Goal: Share content

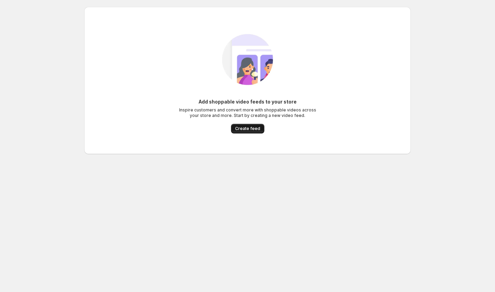
click at [247, 131] on span "Create feed" at bounding box center [247, 128] width 25 height 5
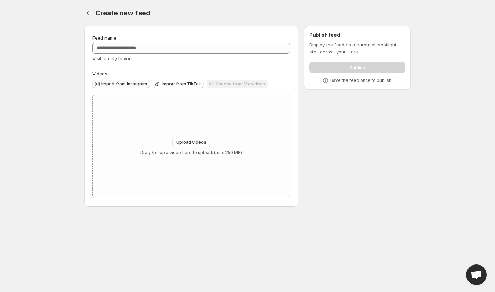
click at [128, 82] on span "Import from Instagram" at bounding box center [124, 83] width 46 height 5
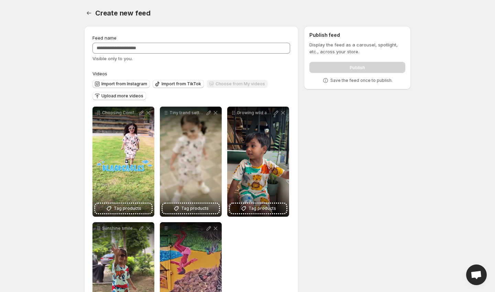
click at [365, 63] on div "Publish" at bounding box center [357, 66] width 96 height 14
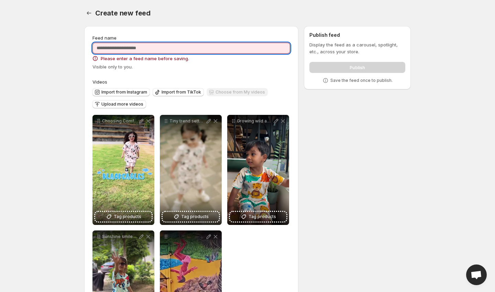
click at [231, 52] on input "Feed name" at bounding box center [191, 48] width 198 height 11
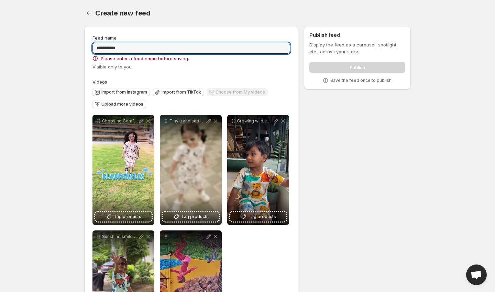
type input "**********"
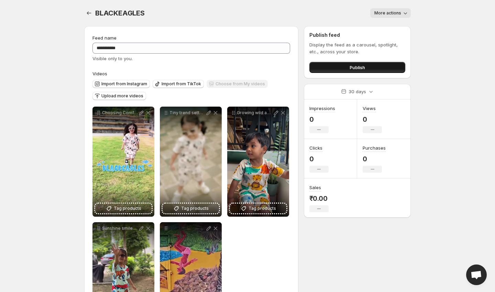
click at [350, 67] on span "Publish" at bounding box center [357, 67] width 15 height 7
click at [325, 68] on button "Publish" at bounding box center [357, 67] width 96 height 11
